Goal: Navigation & Orientation: Find specific page/section

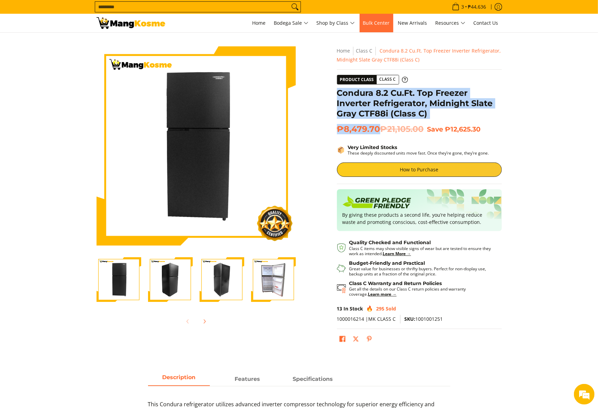
click at [387, 26] on link "Bulk Center" at bounding box center [377, 23] width 34 height 19
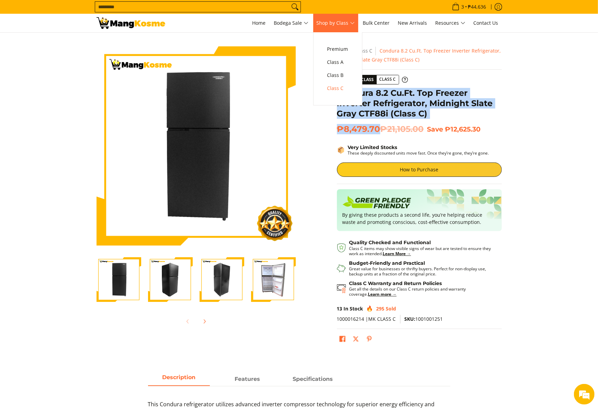
click at [331, 28] on link "Shop by Class" at bounding box center [335, 23] width 45 height 19
click at [334, 87] on span "Class C" at bounding box center [337, 88] width 21 height 9
